Goal: Navigation & Orientation: Find specific page/section

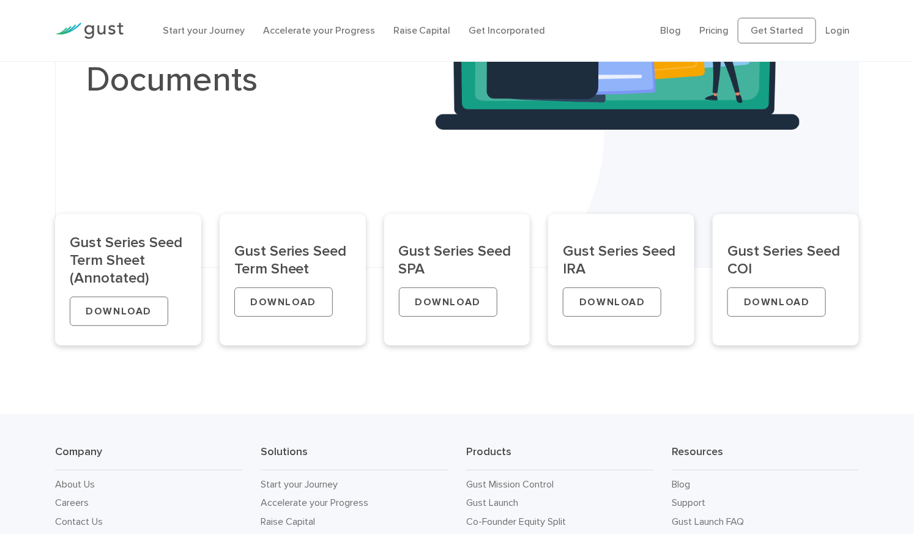
click at [358, 30] on link "Accelerate your Progress" at bounding box center [319, 30] width 112 height 12
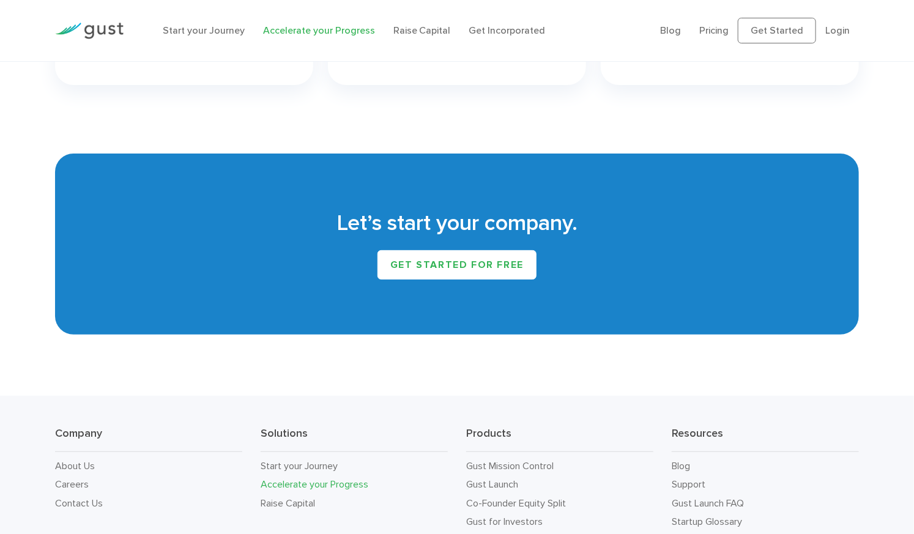
scroll to position [2166, 0]
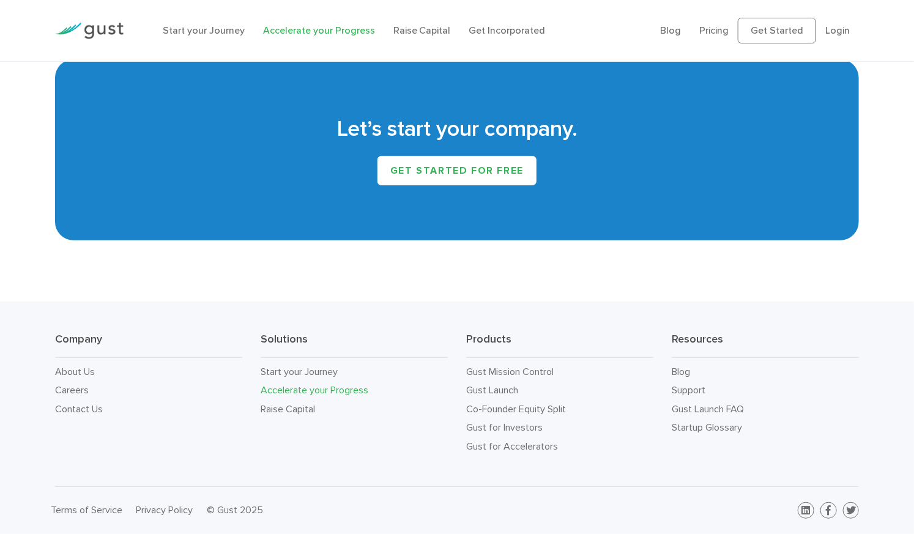
click at [311, 403] on link "Raise Capital" at bounding box center [288, 409] width 54 height 12
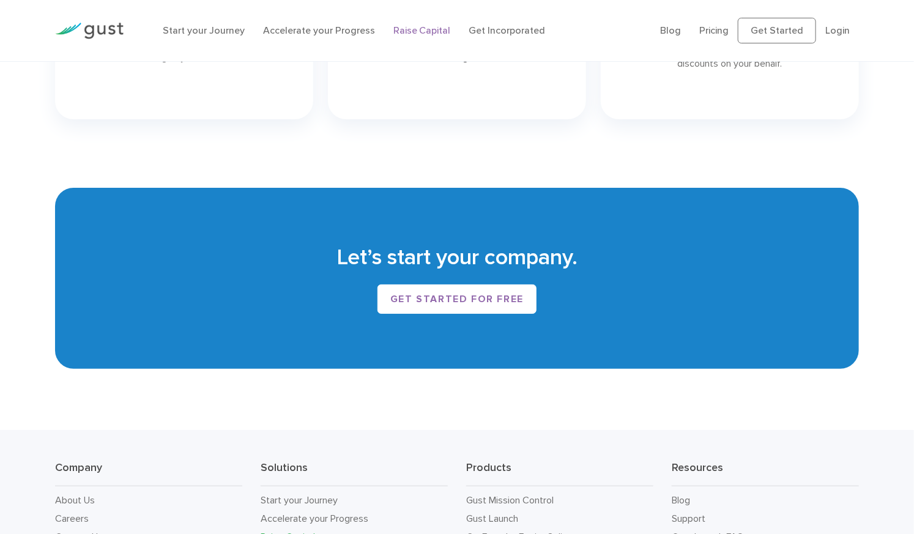
scroll to position [1971, 0]
